Goal: Information Seeking & Learning: Learn about a topic

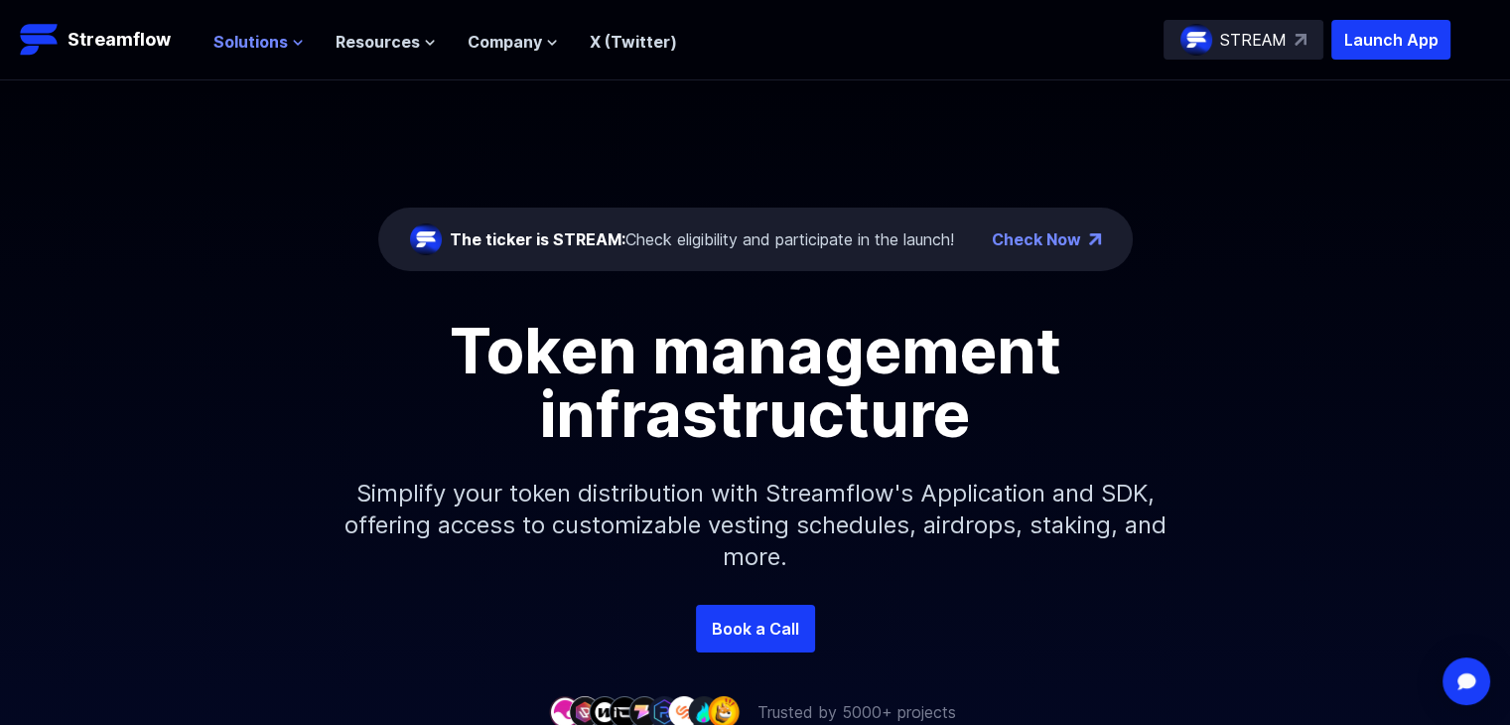
click at [260, 35] on span "Solutions" at bounding box center [250, 42] width 74 height 24
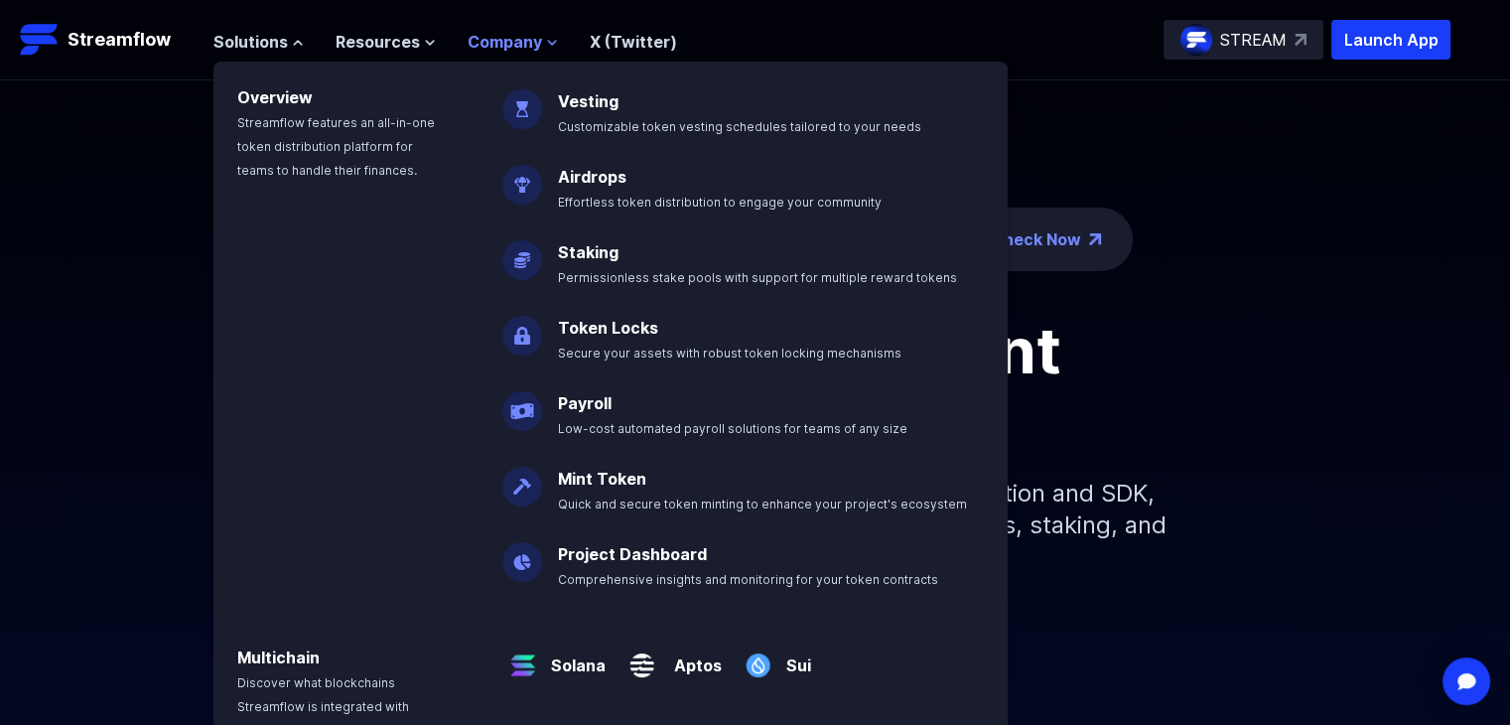
click at [477, 38] on span "Company" at bounding box center [505, 42] width 74 height 24
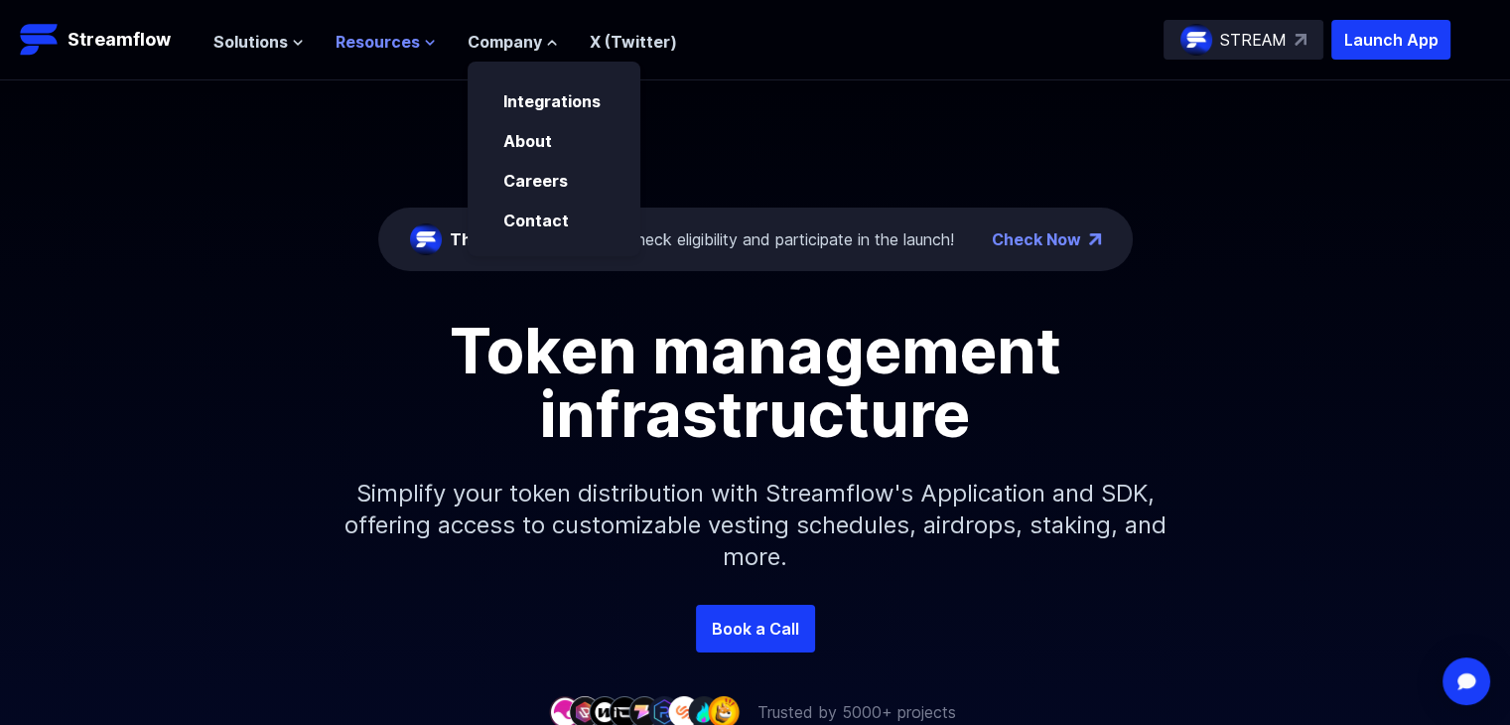
click at [352, 36] on span "Resources" at bounding box center [378, 42] width 84 height 24
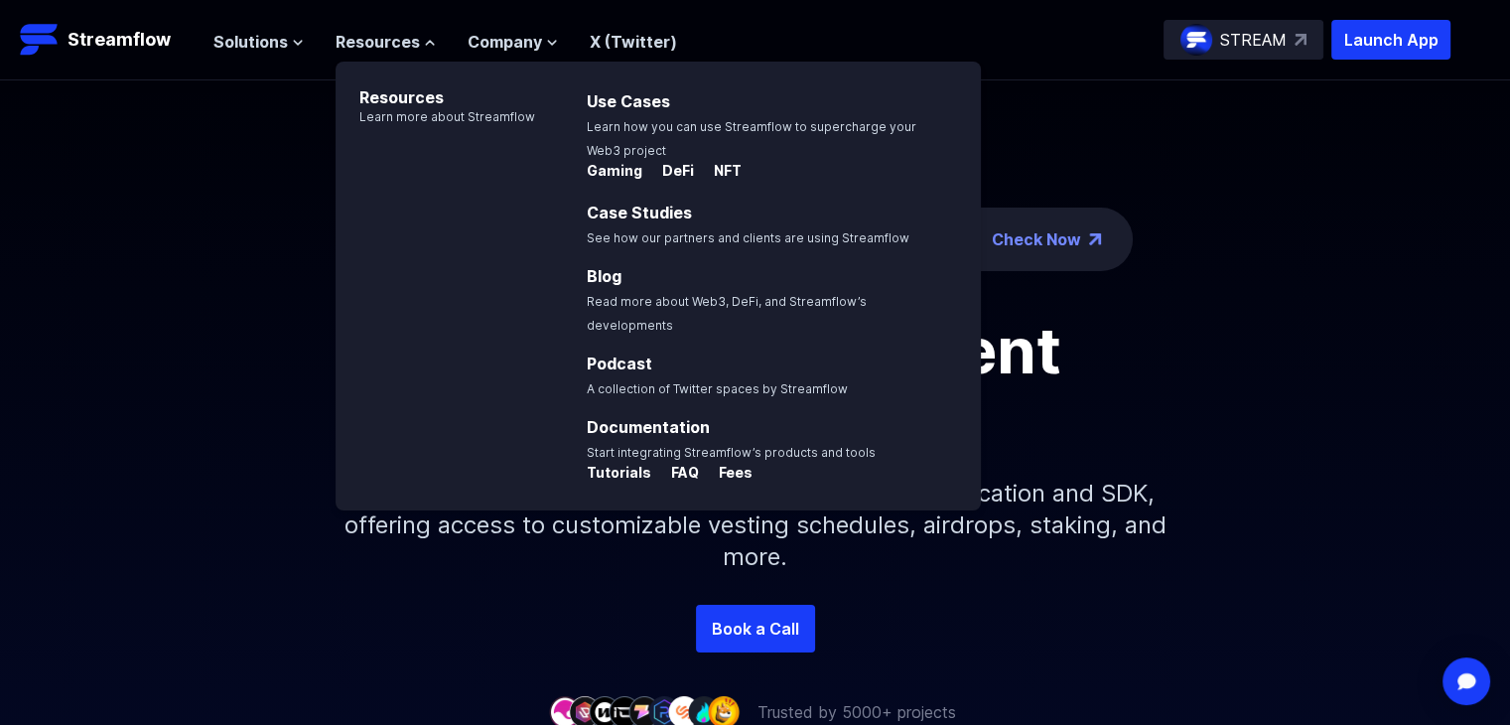
click at [199, 19] on header "Streamflow Launch App STREAM Solutions Overview Streamflow features an all-in-o…" at bounding box center [755, 40] width 1510 height 80
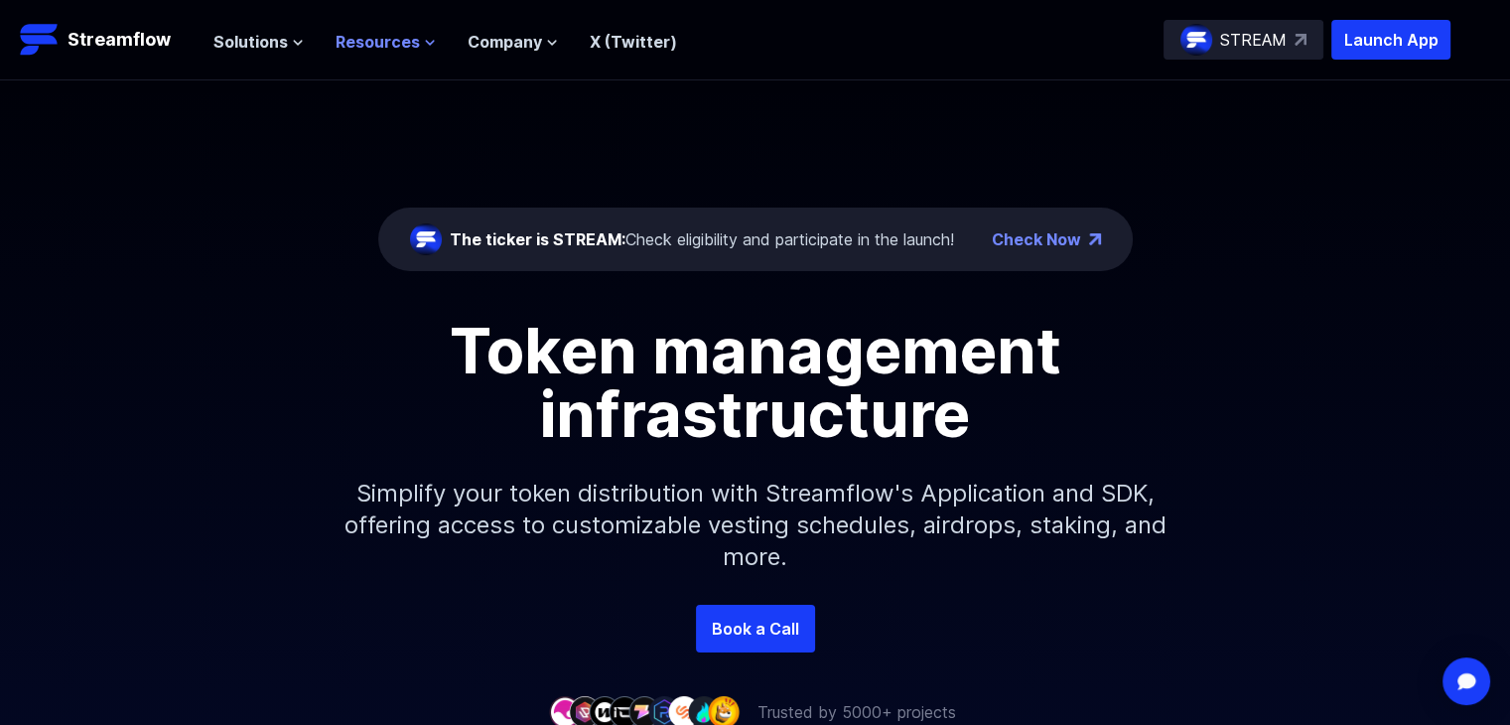
click at [382, 47] on span "Resources" at bounding box center [378, 42] width 84 height 24
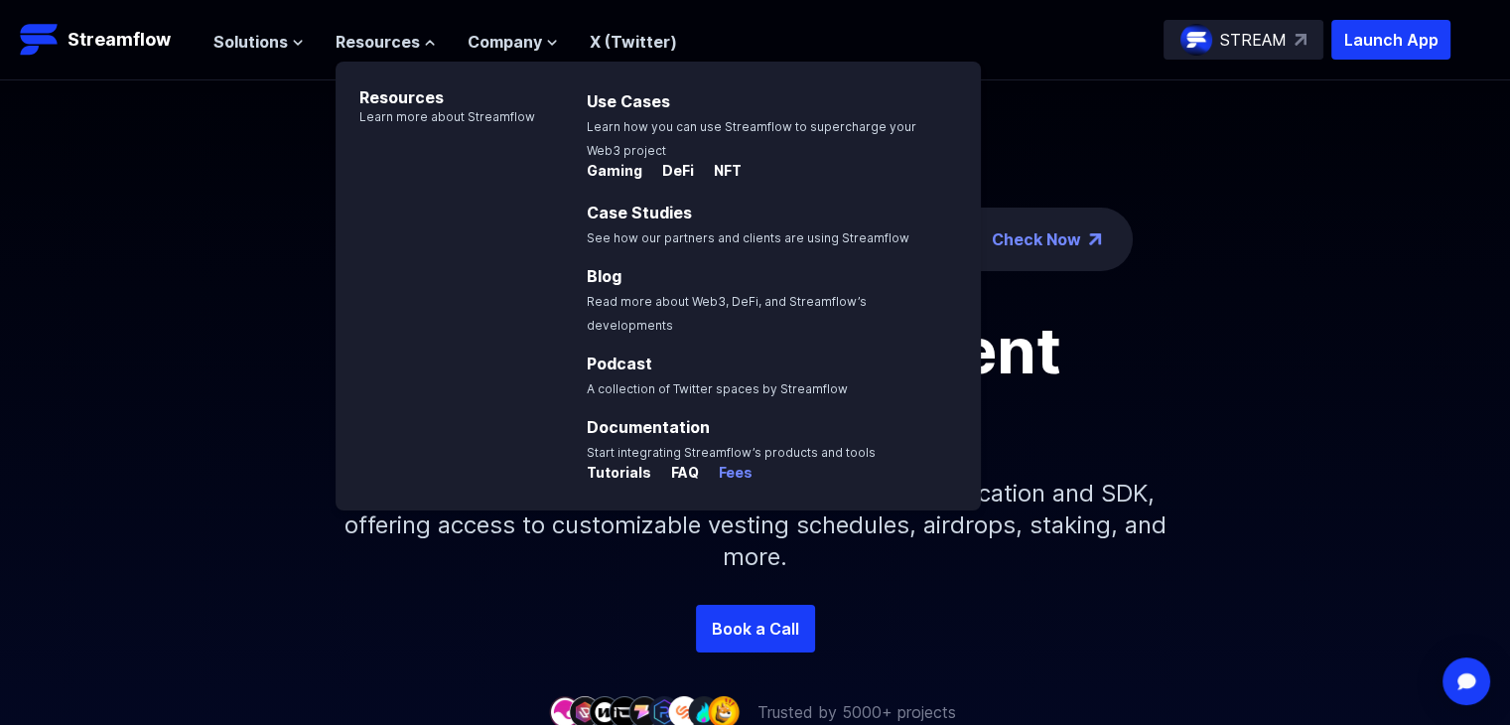
click at [731, 463] on p "Fees" at bounding box center [728, 473] width 50 height 20
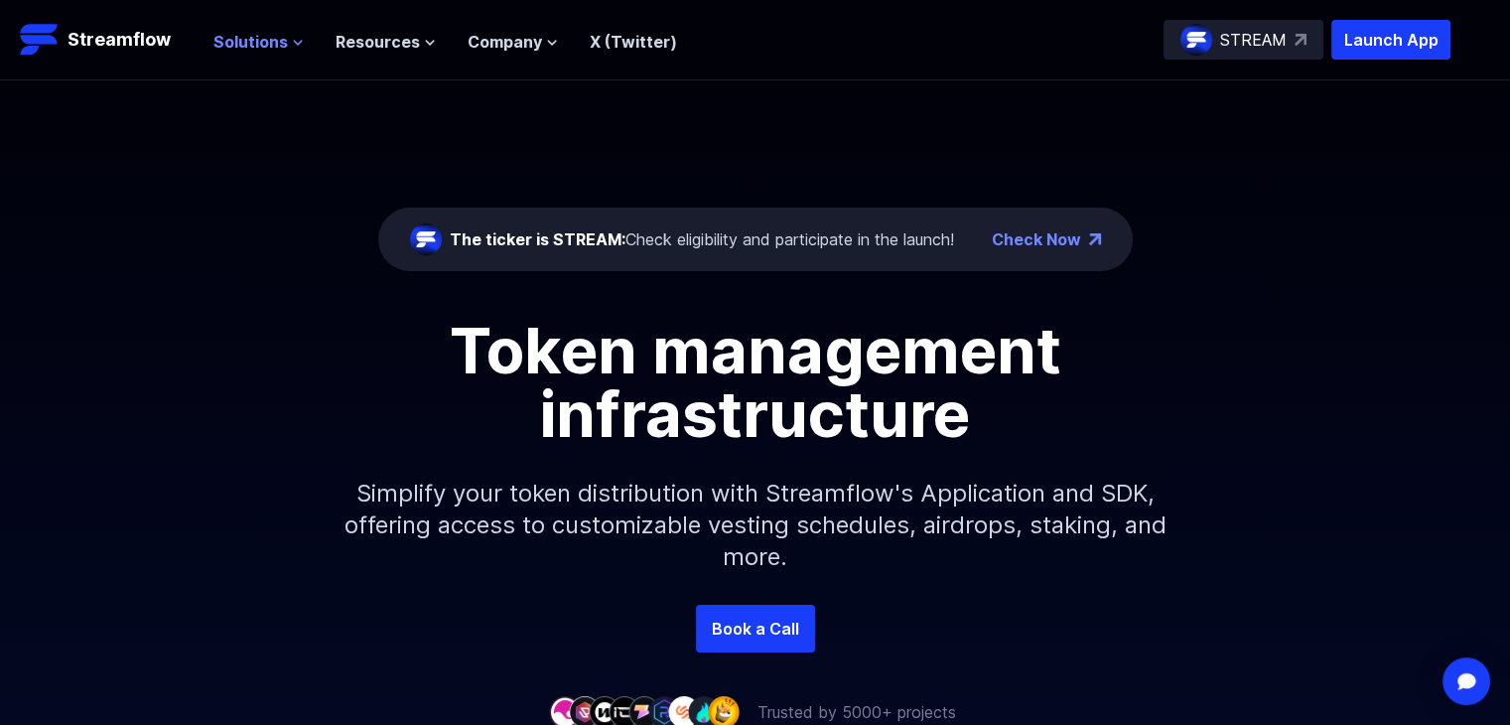
click at [268, 41] on span "Solutions" at bounding box center [250, 42] width 74 height 24
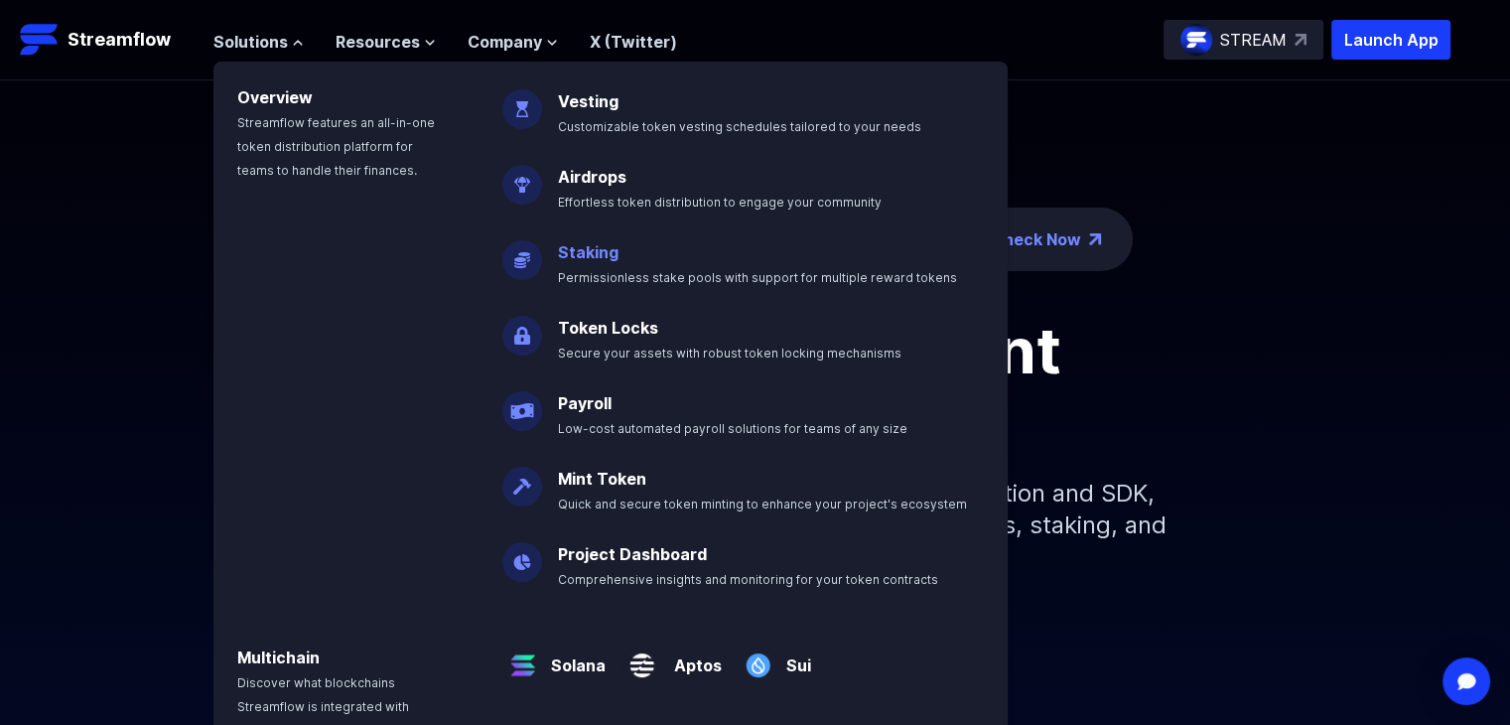
click at [592, 254] on link "Staking" at bounding box center [588, 252] width 61 height 20
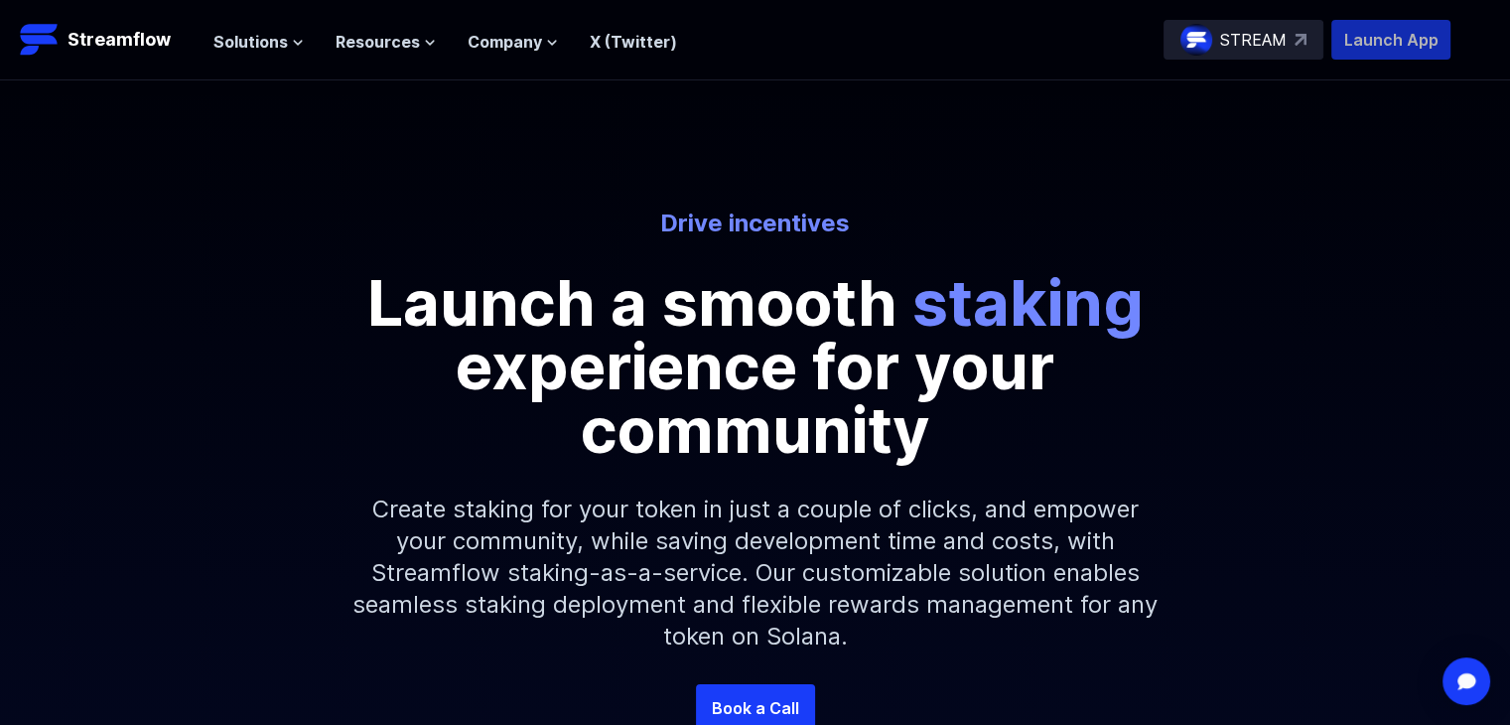
click at [1373, 38] on p "Launch App" at bounding box center [1390, 40] width 119 height 40
